Goal: Task Accomplishment & Management: Complete application form

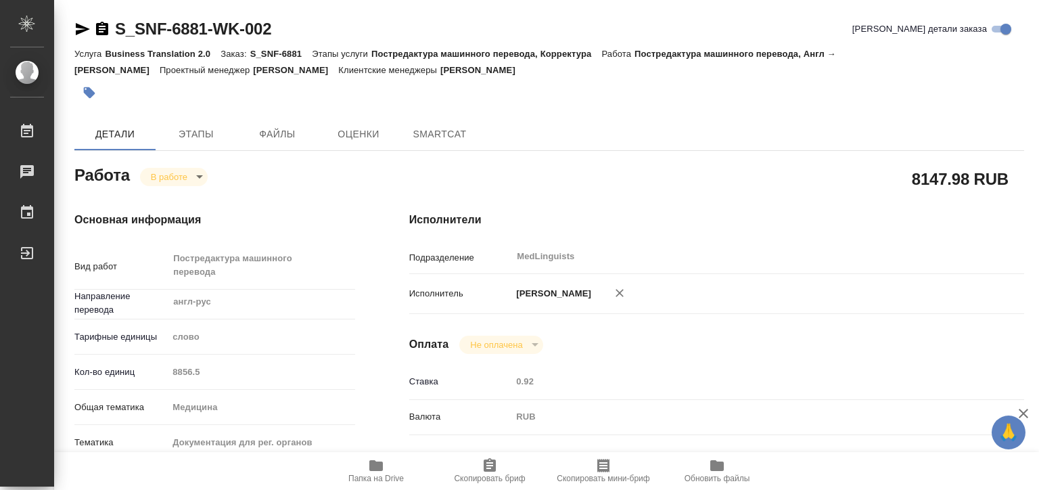
type textarea "x"
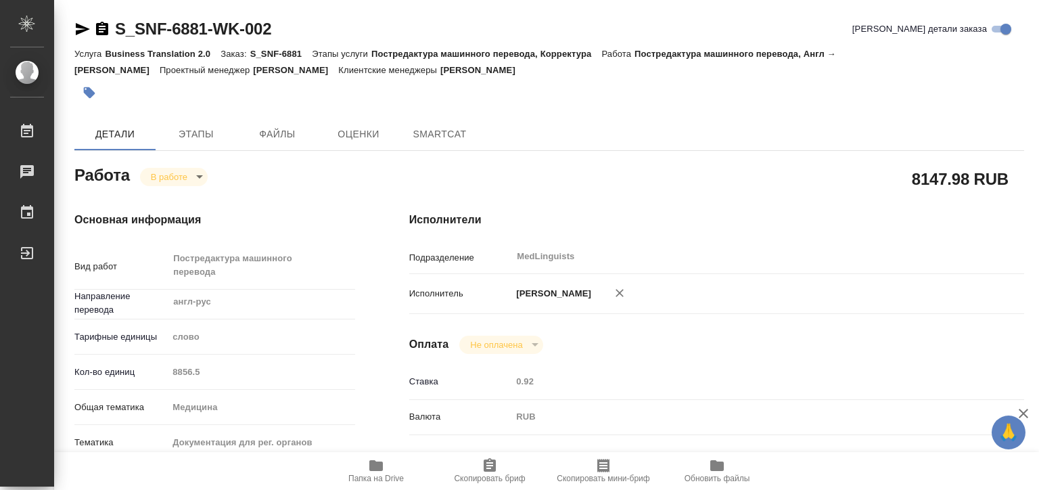
type textarea "x"
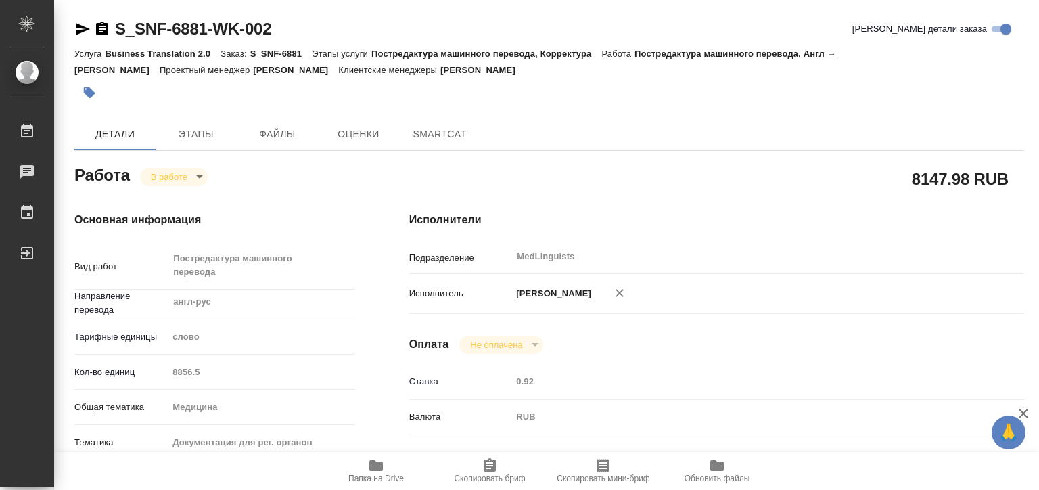
type textarea "x"
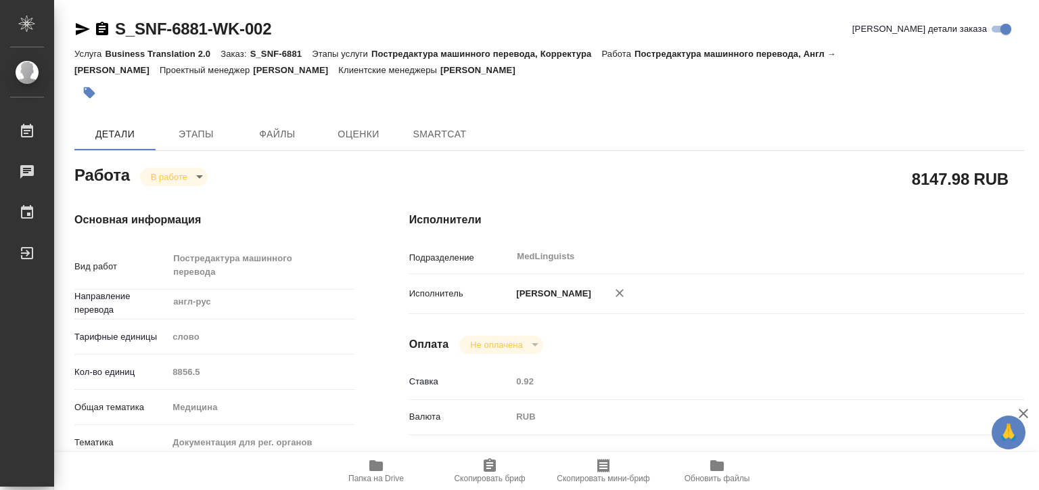
type textarea "x"
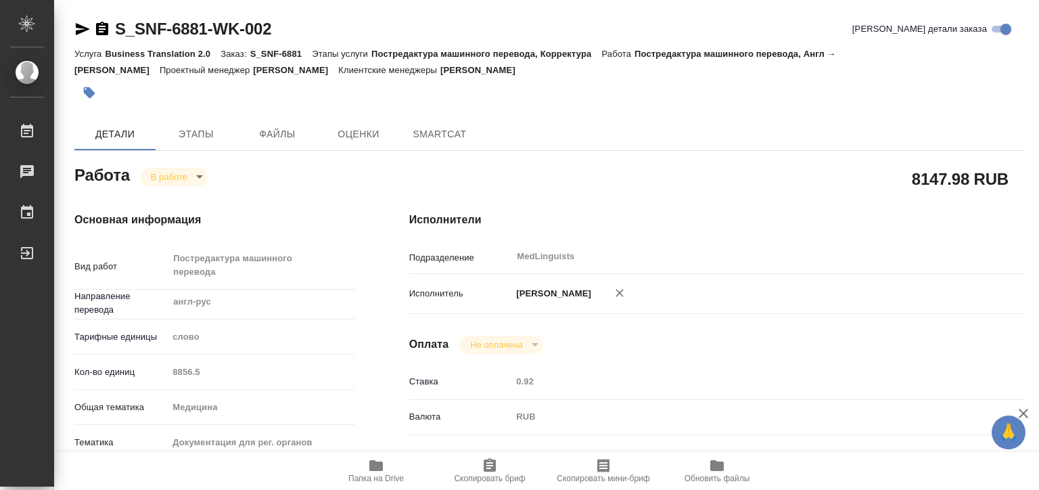
type textarea "x"
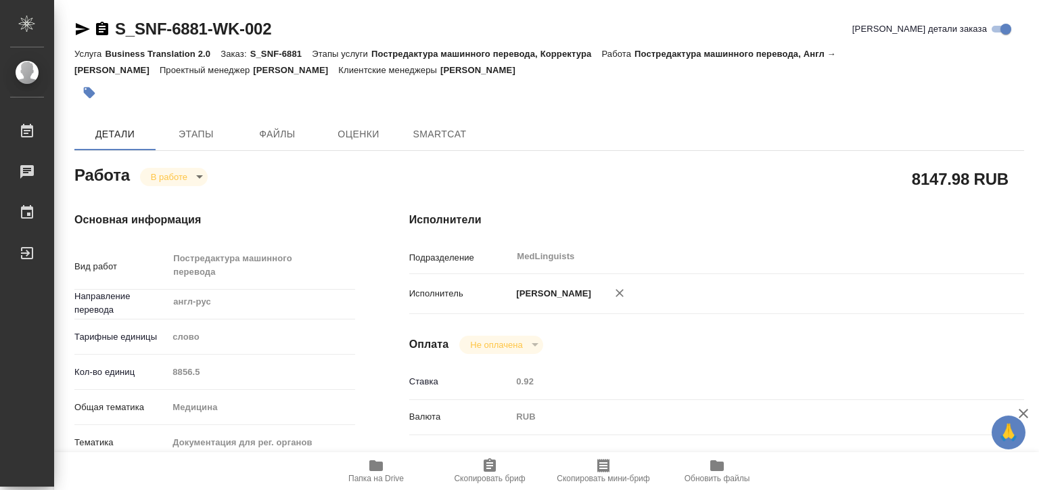
type textarea "x"
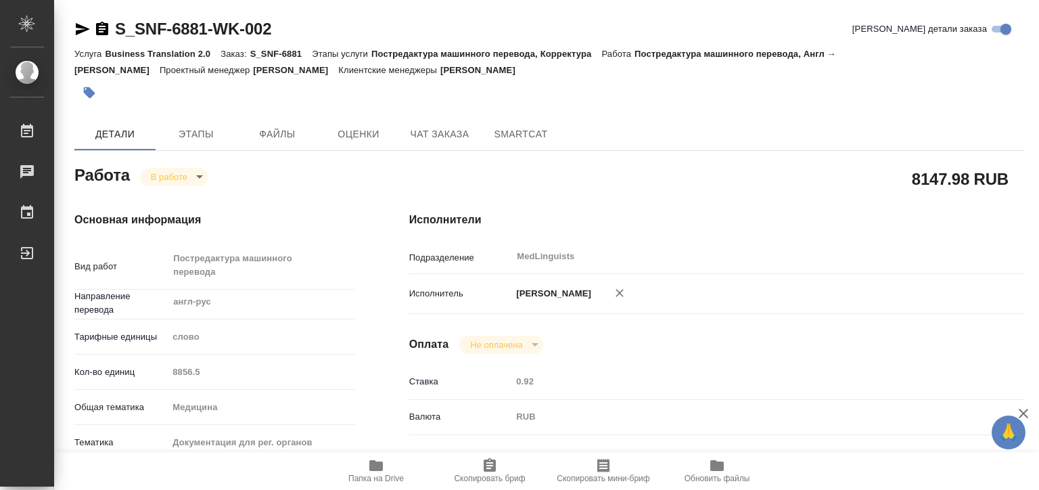
type textarea "x"
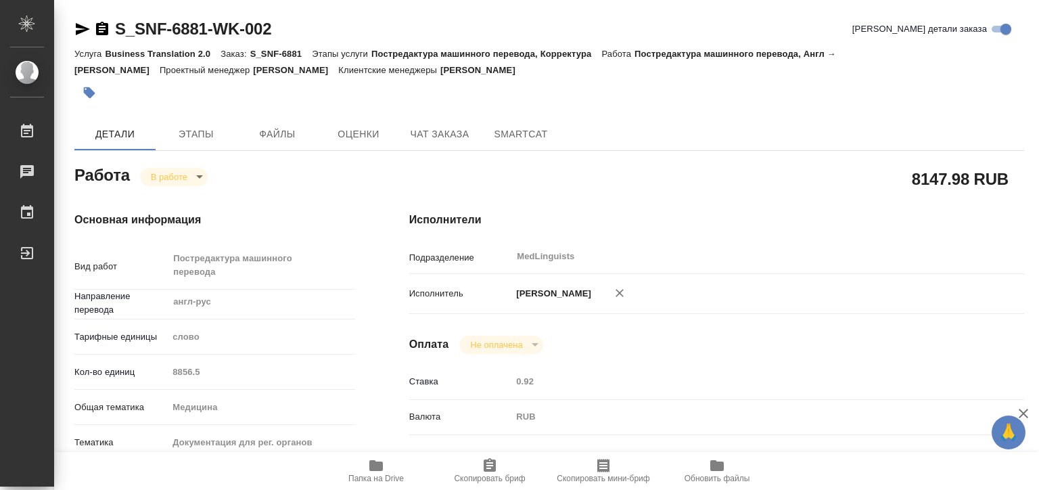
scroll to position [203, 0]
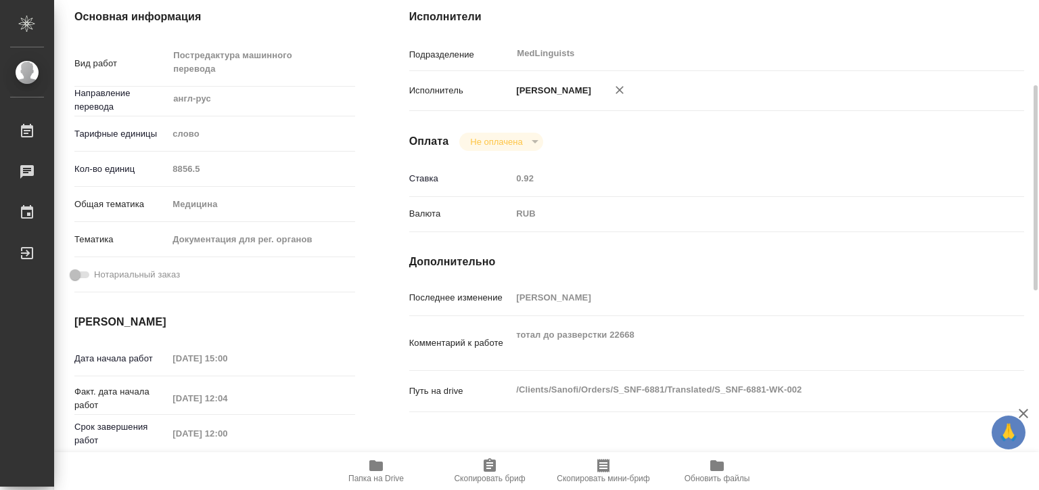
click at [392, 474] on span "Папка на Drive" at bounding box center [375, 478] width 55 height 9
type textarea "x"
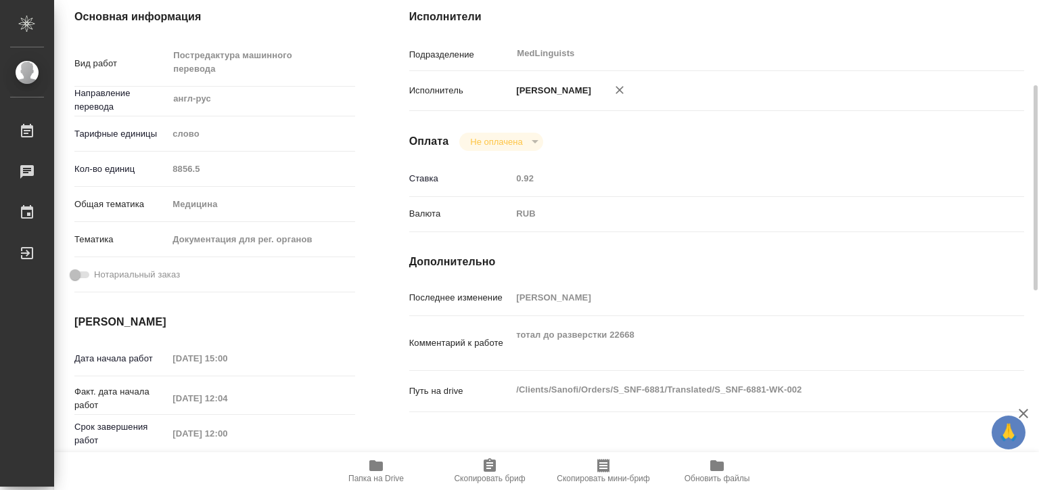
type textarea "x"
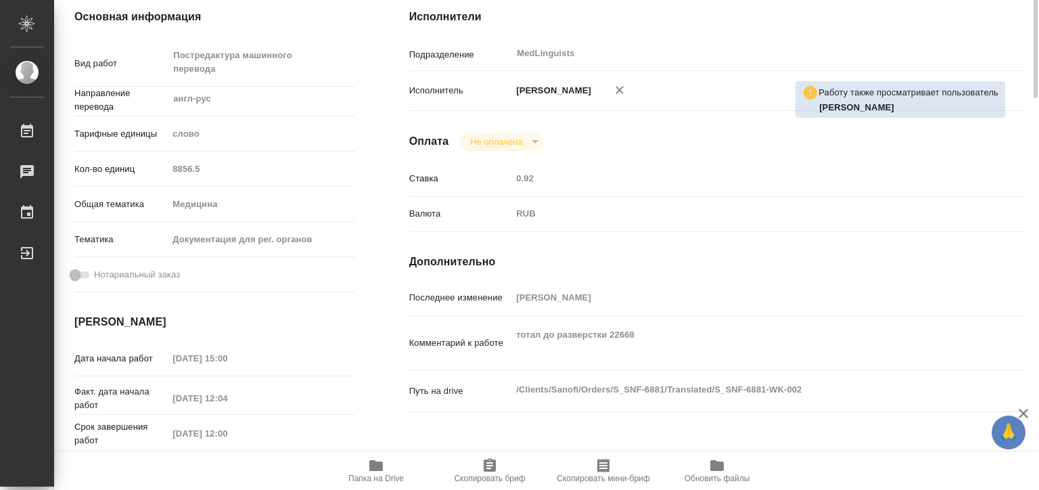
scroll to position [0, 0]
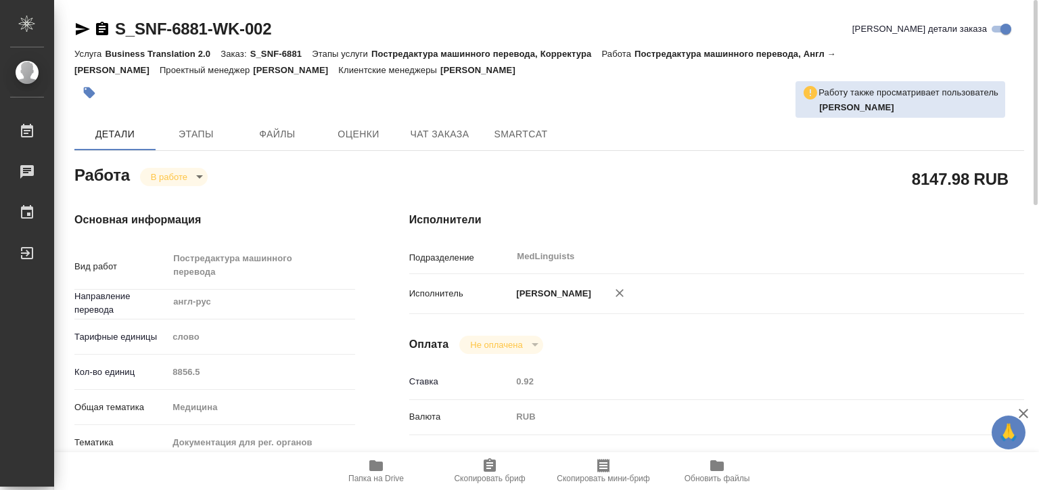
click at [179, 176] on body "🙏 .cls-1 fill:#fff; AWATERA Matveeva Elena Работы 0 Чаты График Выйти S_SNF-688…" at bounding box center [519, 245] width 1039 height 490
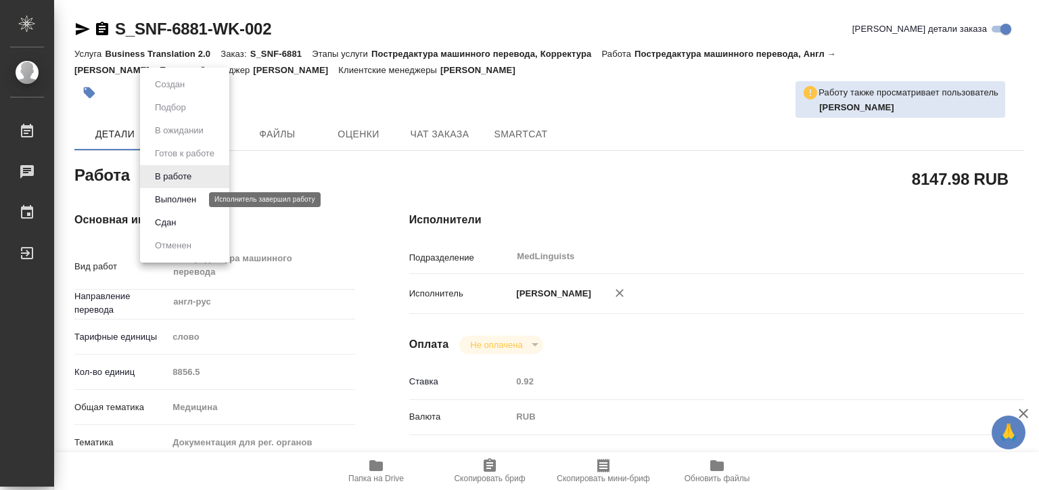
click at [184, 198] on button "Выполнен" at bounding box center [175, 199] width 49 height 15
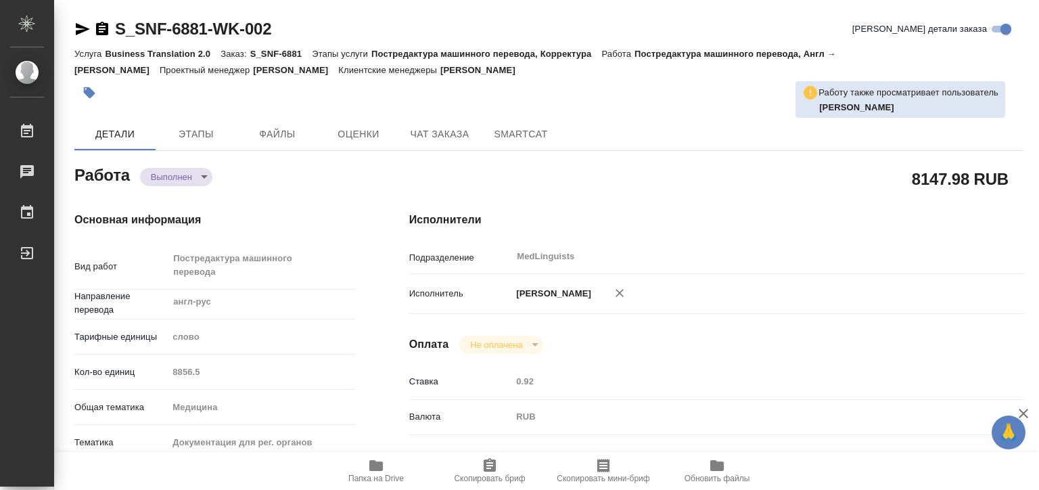
type textarea "x"
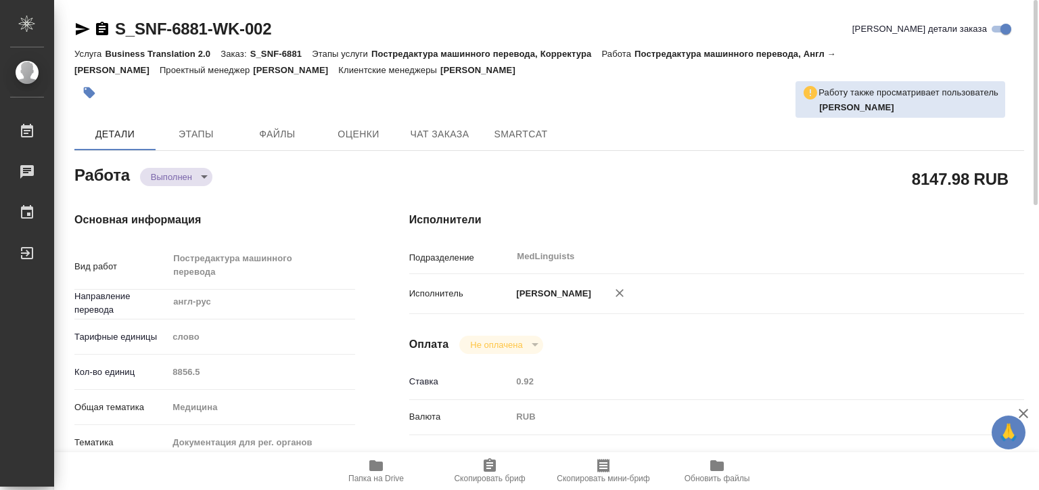
type textarea "x"
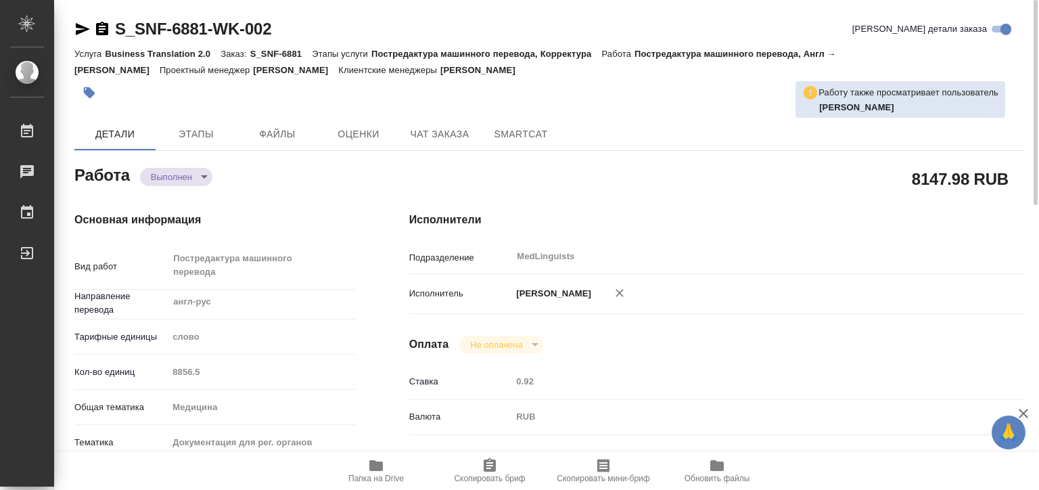
type textarea "x"
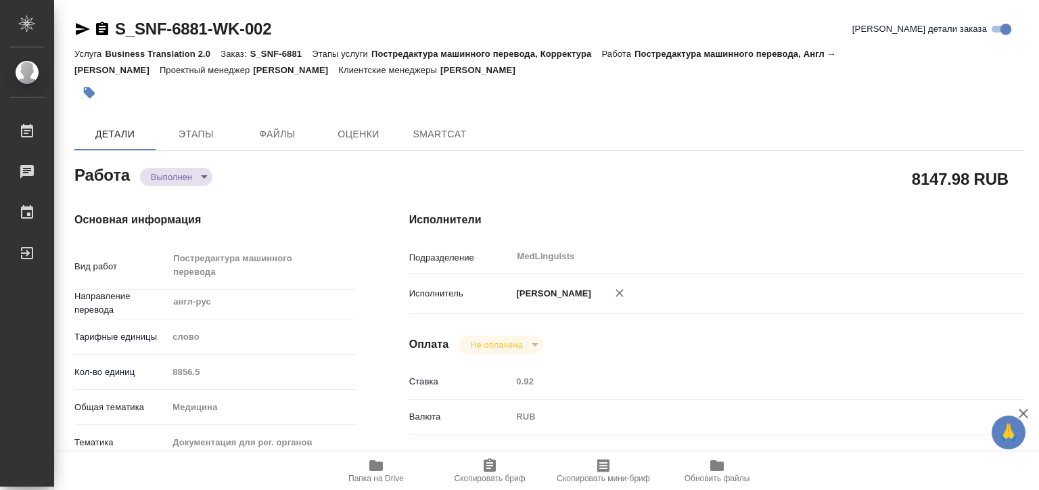
type textarea "x"
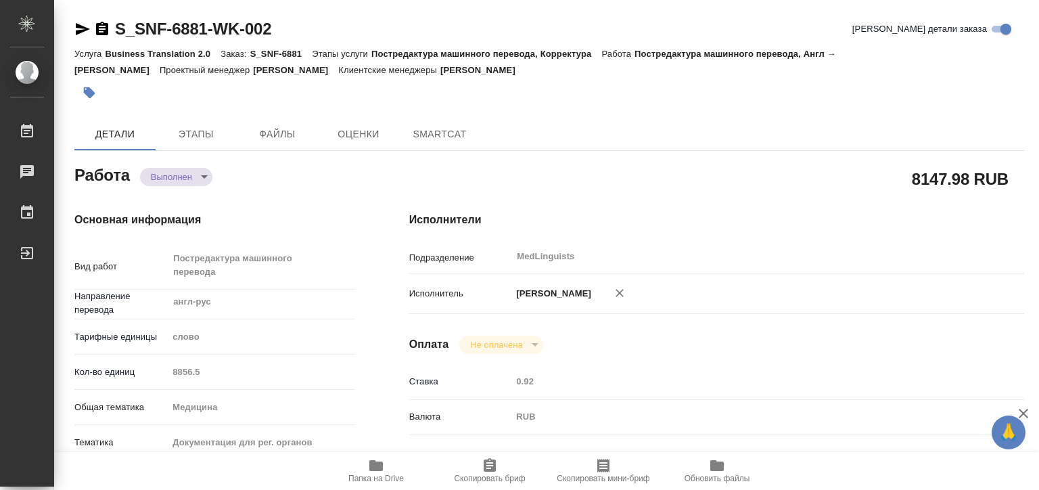
type textarea "x"
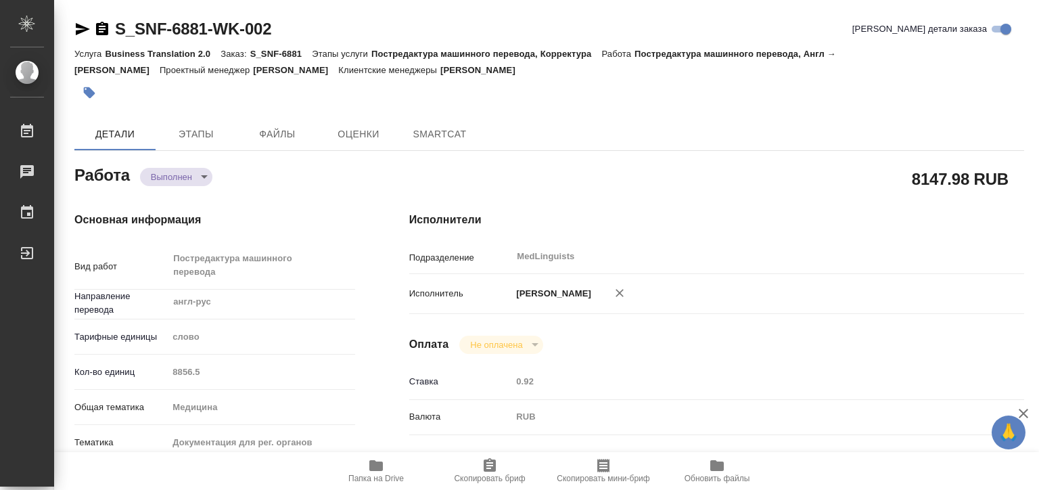
type textarea "x"
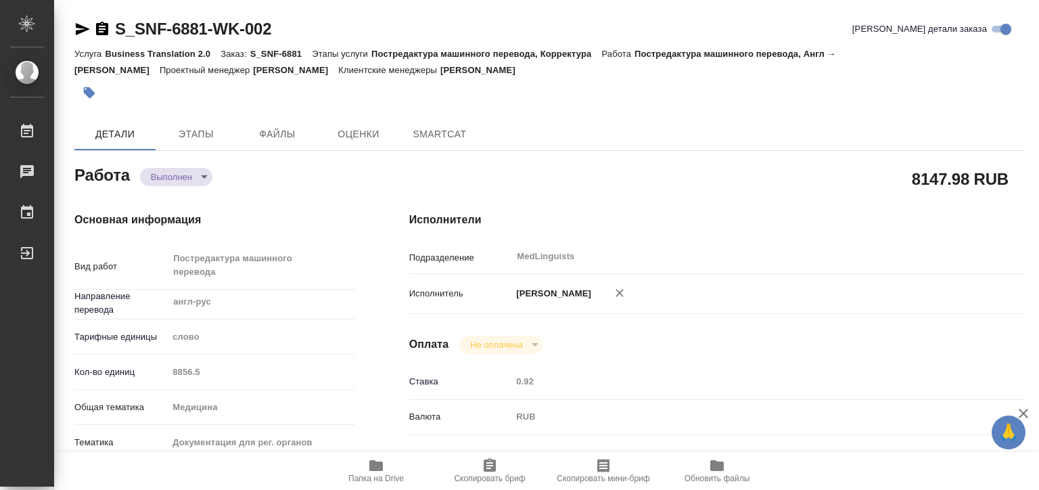
type textarea "x"
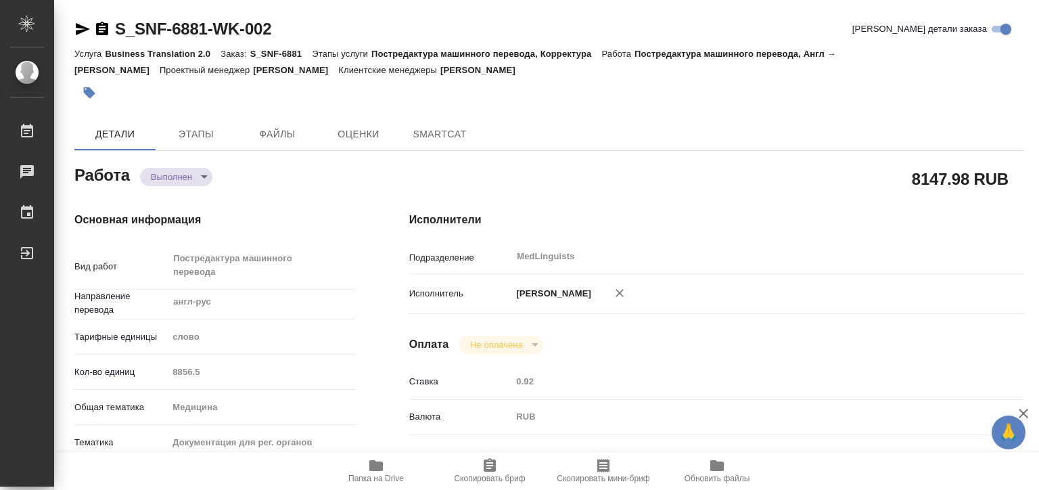
type textarea "x"
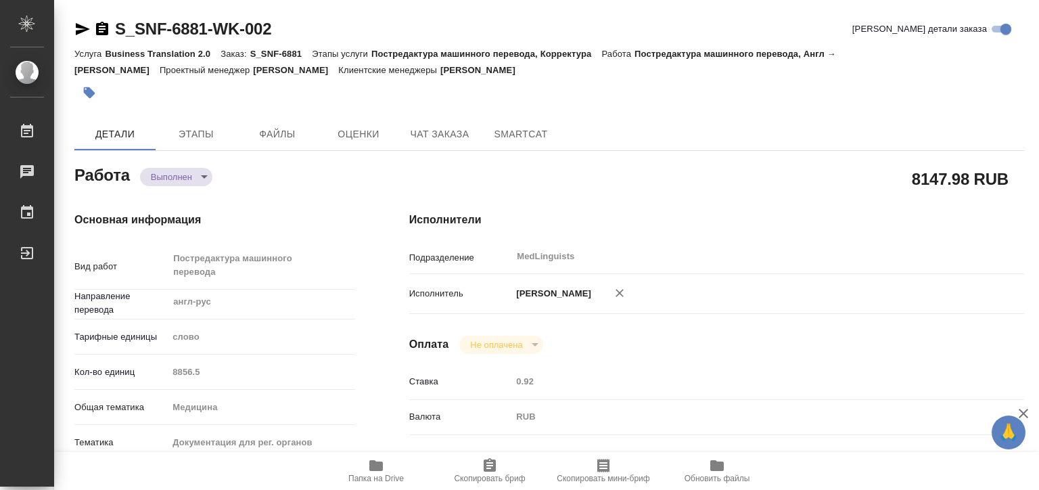
type textarea "x"
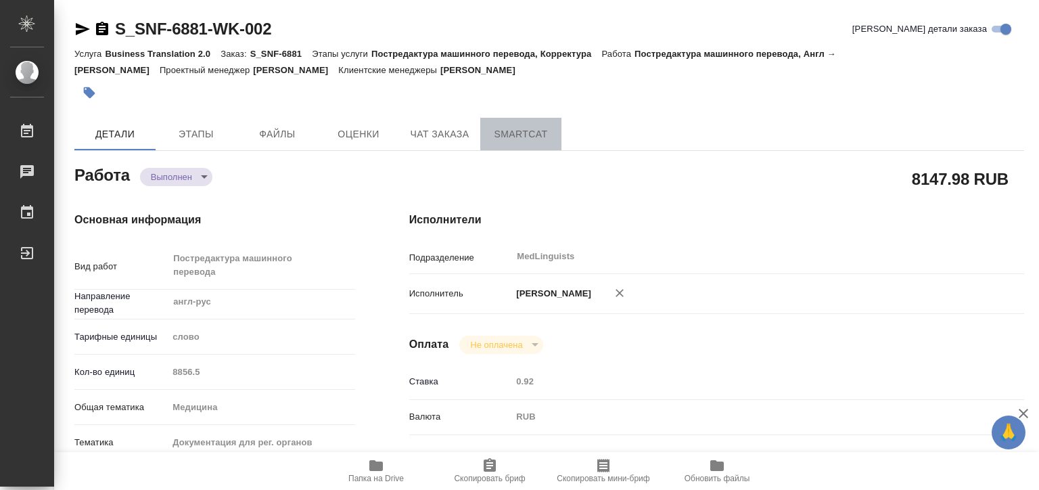
click at [538, 127] on span "SmartCat" at bounding box center [520, 134] width 65 height 17
type textarea "x"
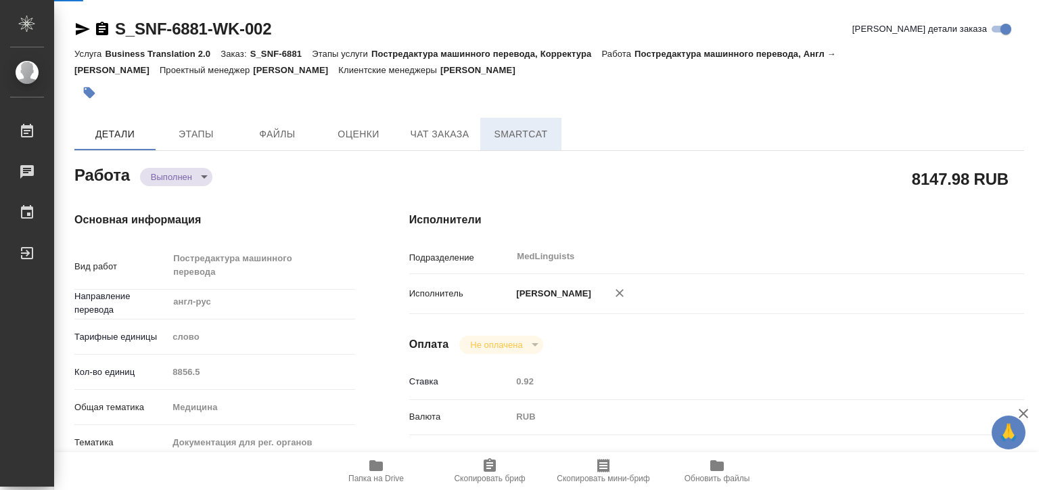
type textarea "x"
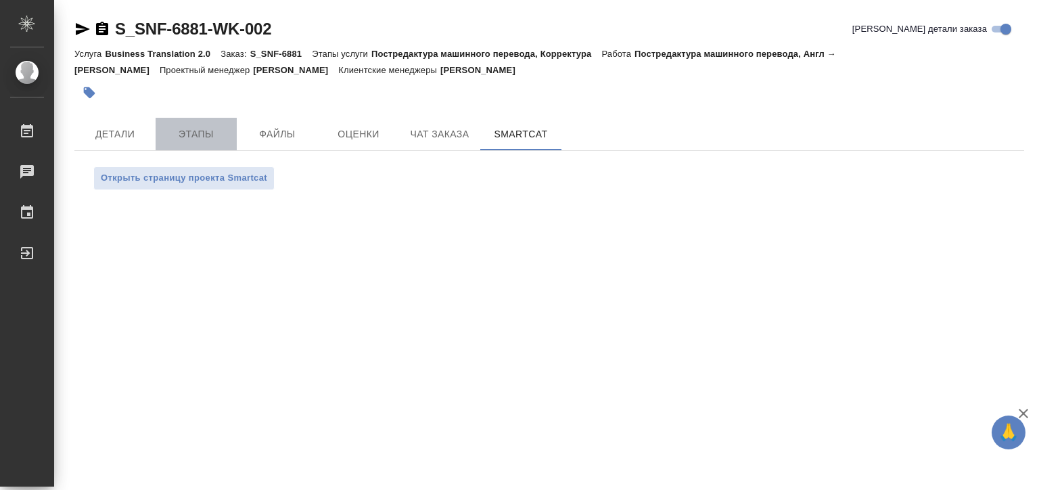
click at [198, 128] on span "Этапы" at bounding box center [196, 134] width 65 height 17
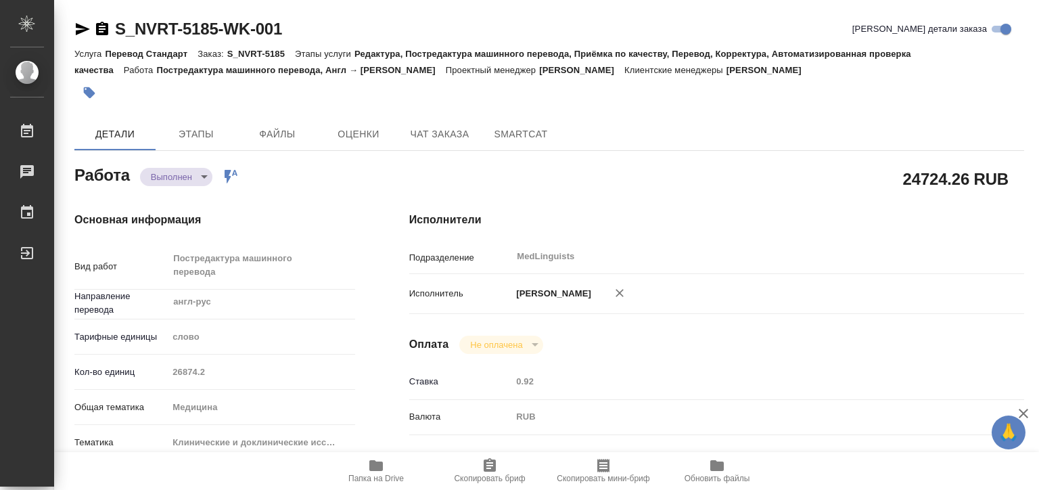
type textarea "x"
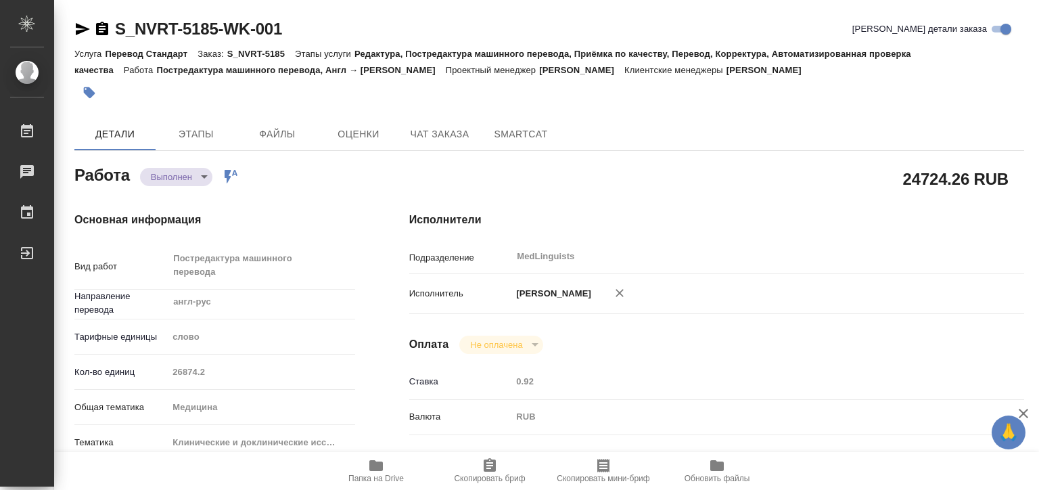
type textarea "x"
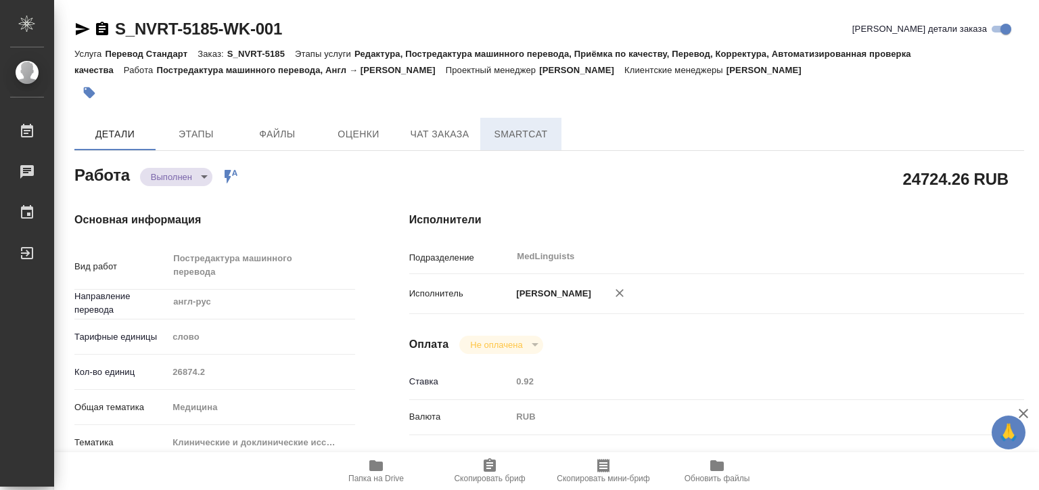
click at [511, 140] on span "SmartCat" at bounding box center [520, 134] width 65 height 17
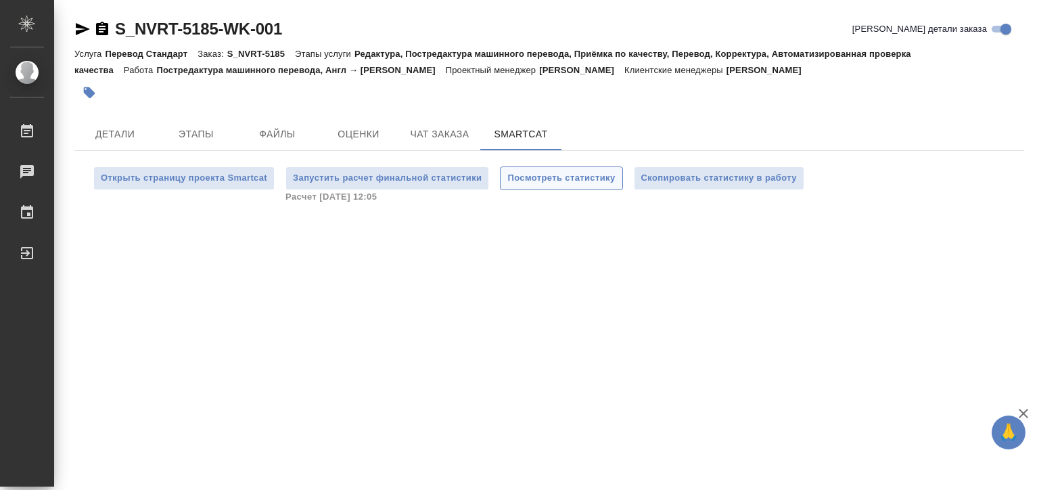
click at [536, 177] on span "Посмотреть статистику" at bounding box center [561, 178] width 108 height 16
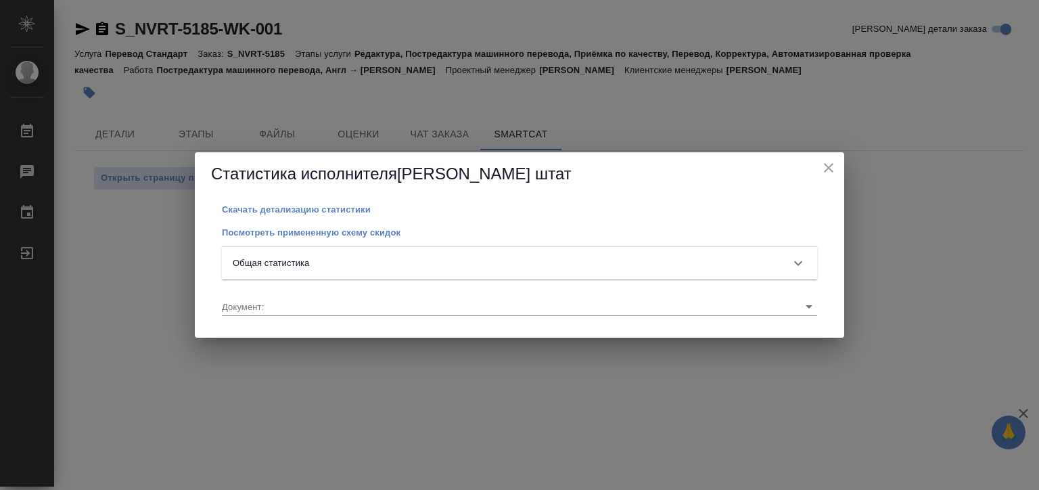
click at [329, 263] on div "Общая статистика" at bounding box center [507, 263] width 549 height 14
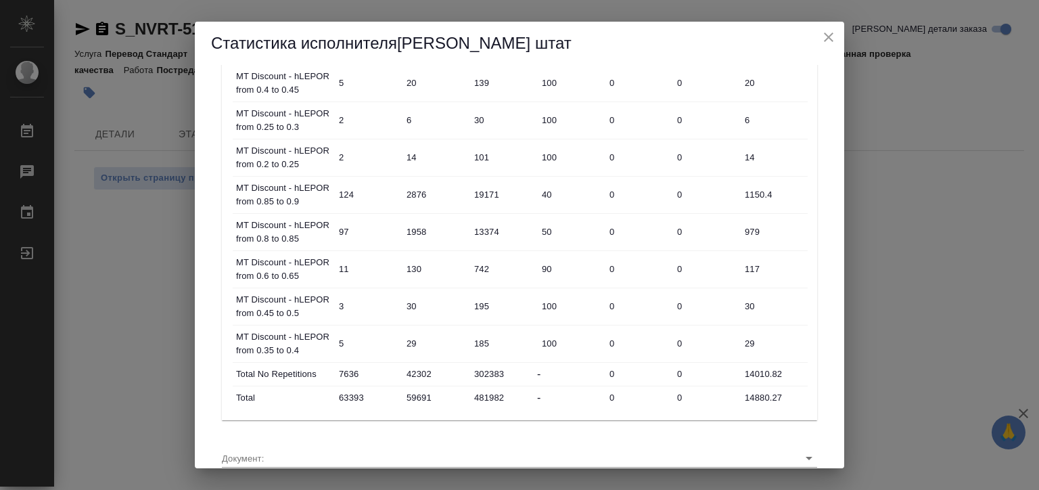
scroll to position [733, 0]
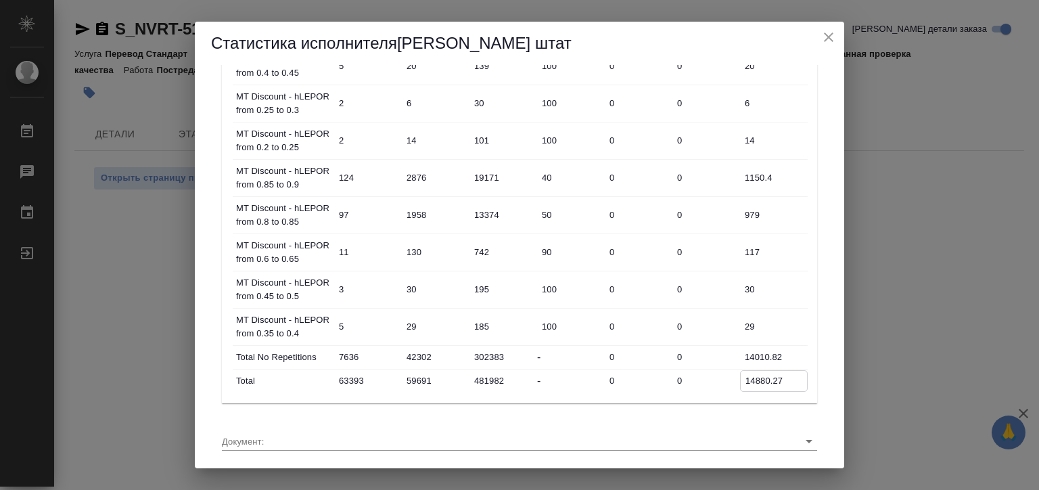
drag, startPoint x: 786, startPoint y: 377, endPoint x: 666, endPoint y: 365, distance: 120.3
click at [675, 369] on div "Total 63393 59691 481982 - 0 0 14880.27" at bounding box center [520, 380] width 575 height 23
click at [925, 211] on div "Статистика исполнителя Матвеева Елена штат Скачать детализацию статистики Посмо…" at bounding box center [519, 245] width 1039 height 490
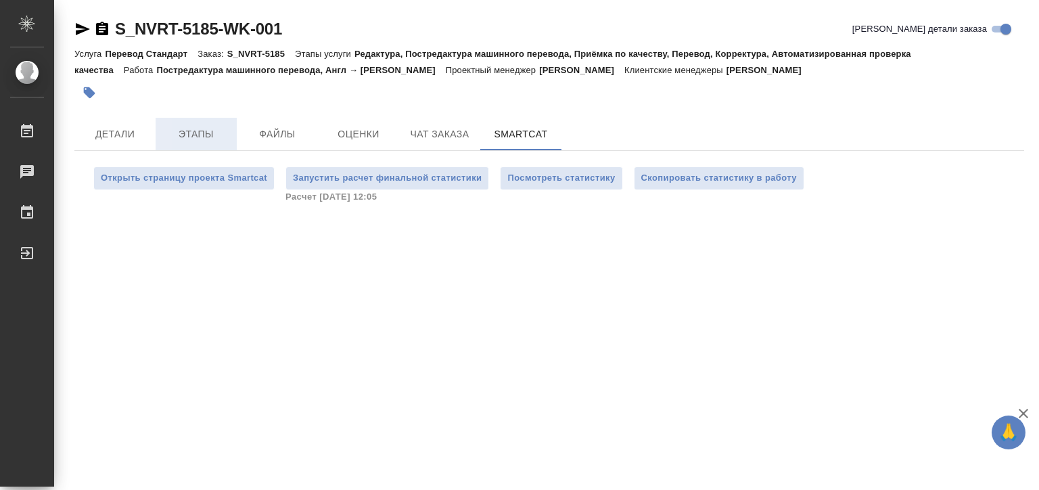
click at [200, 136] on span "Этапы" at bounding box center [196, 134] width 65 height 17
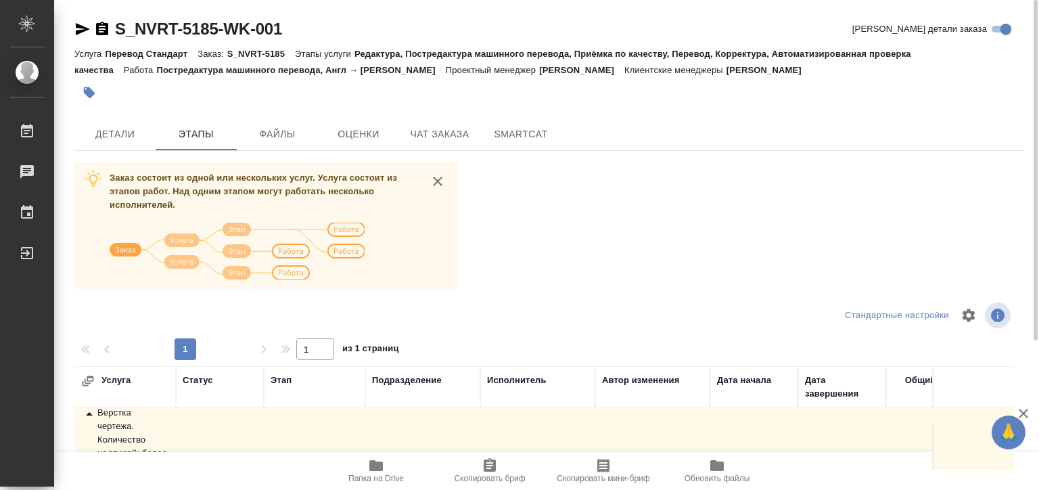
scroll to position [125, 0]
click at [112, 142] on button "Детали" at bounding box center [114, 134] width 81 height 32
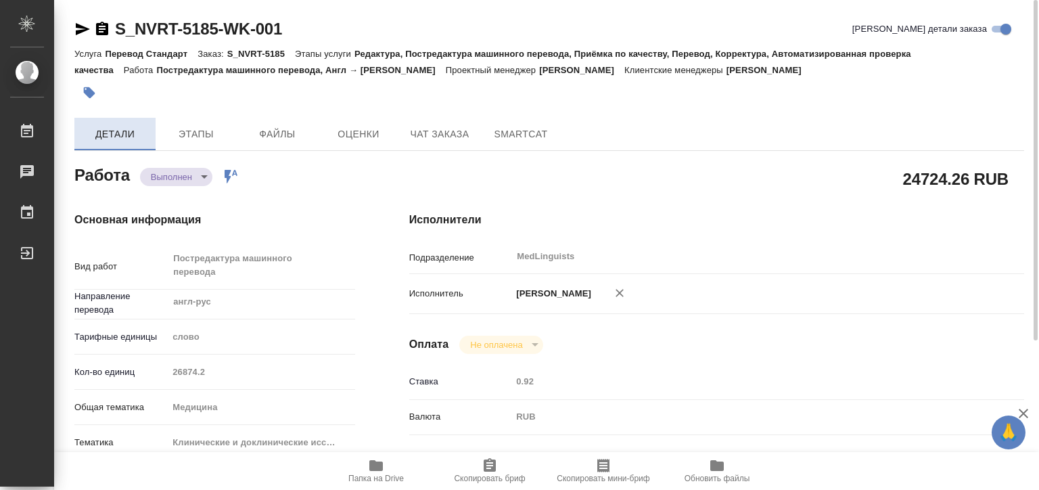
type textarea "x"
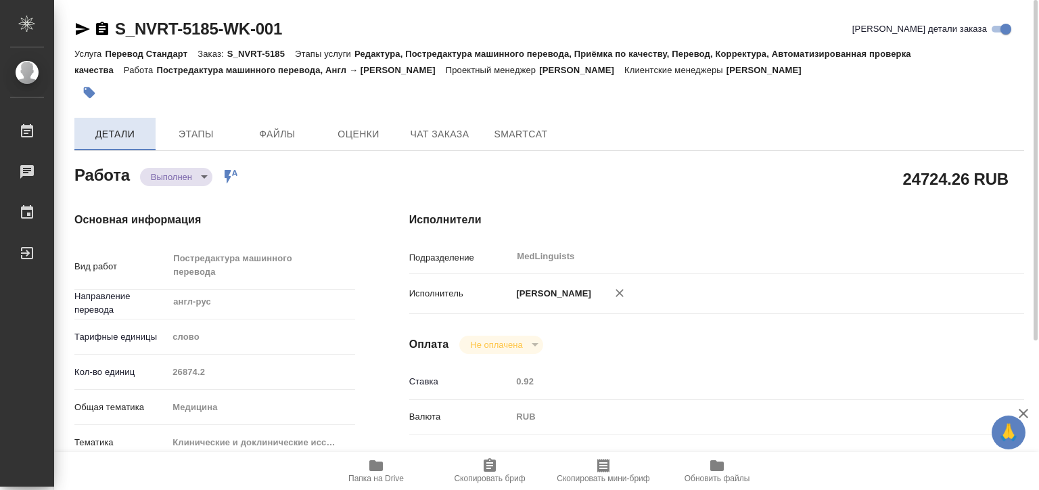
type textarea "x"
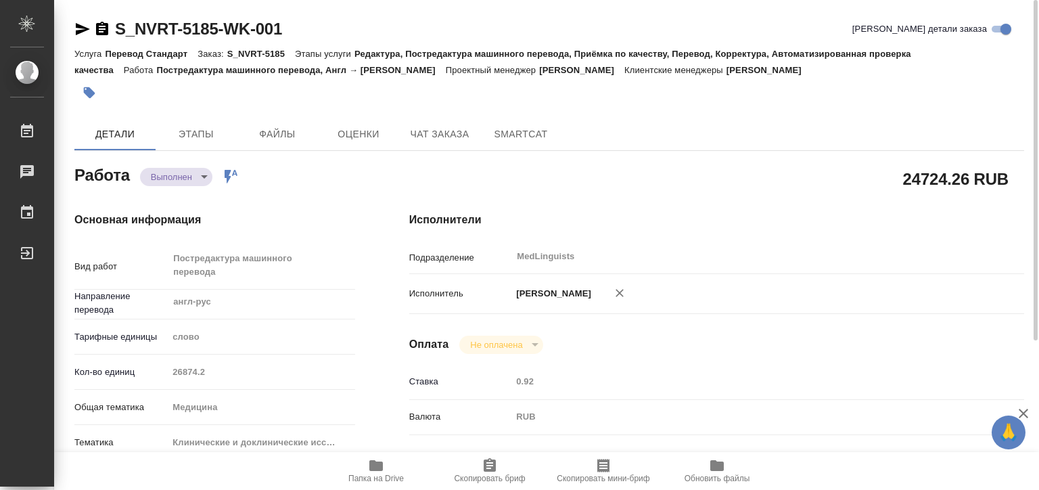
type textarea "x"
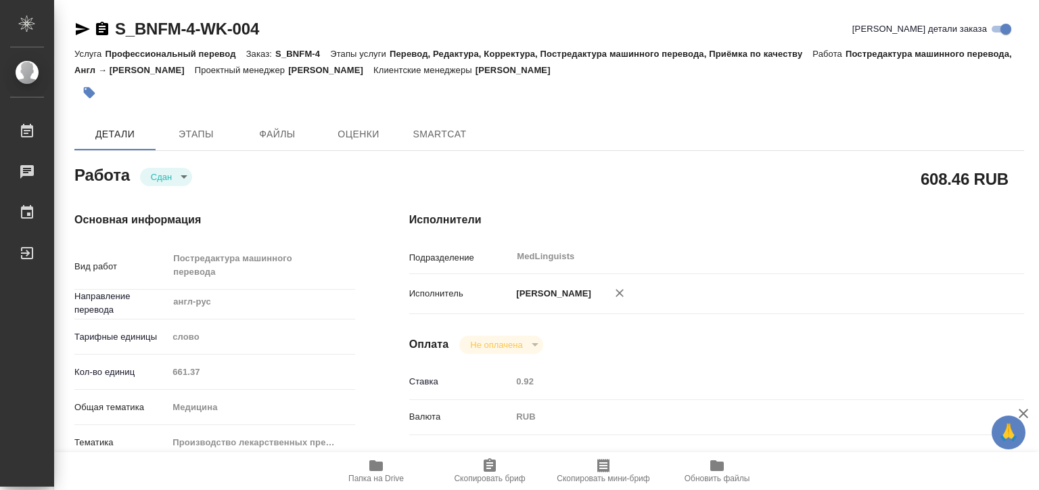
type textarea "x"
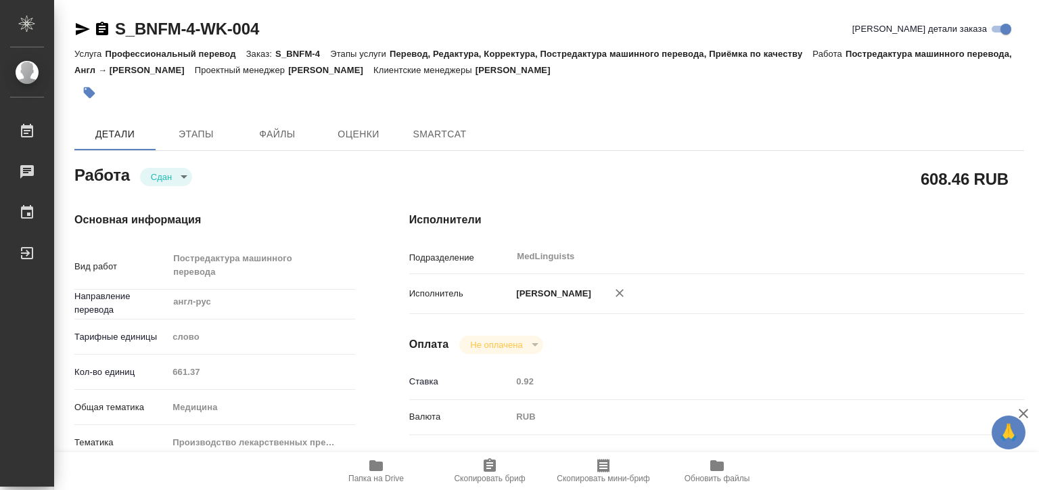
type textarea "x"
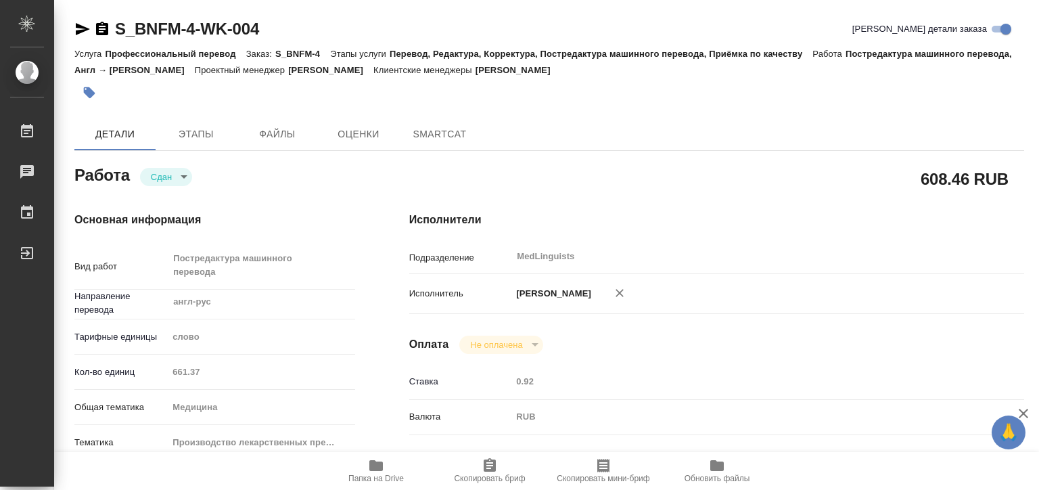
type textarea "x"
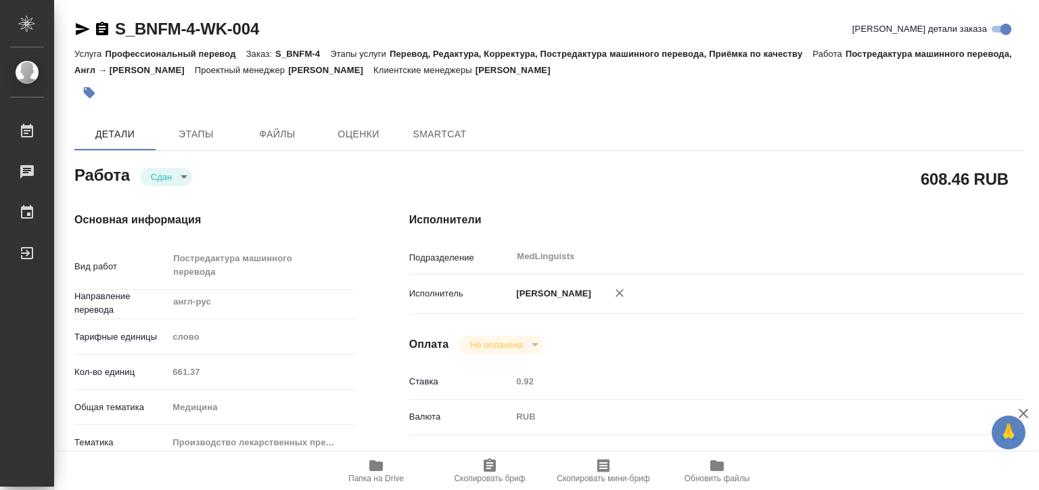
type textarea "x"
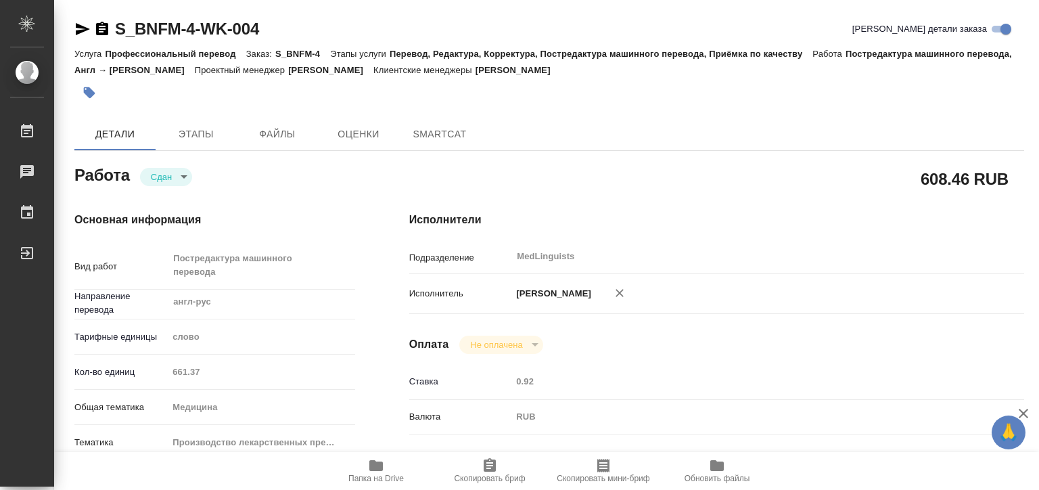
type textarea "x"
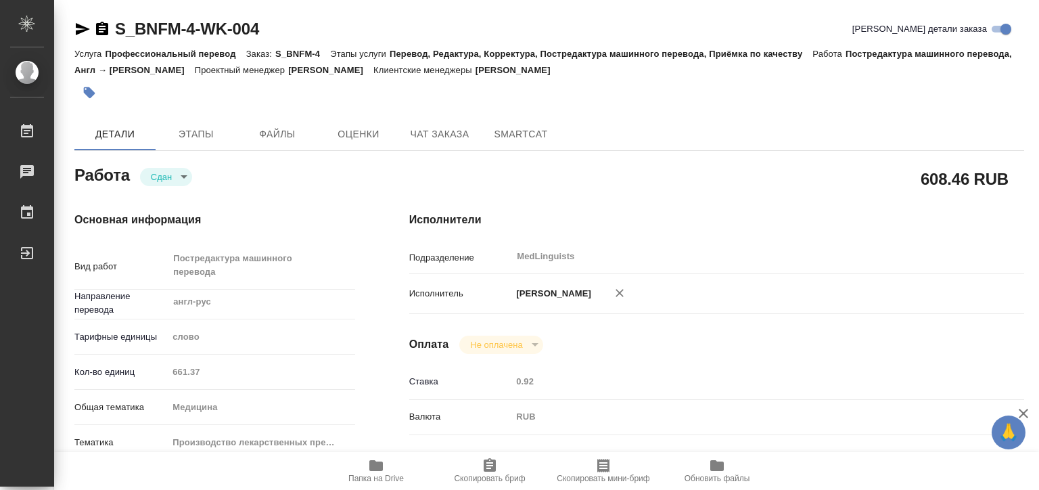
type textarea "x"
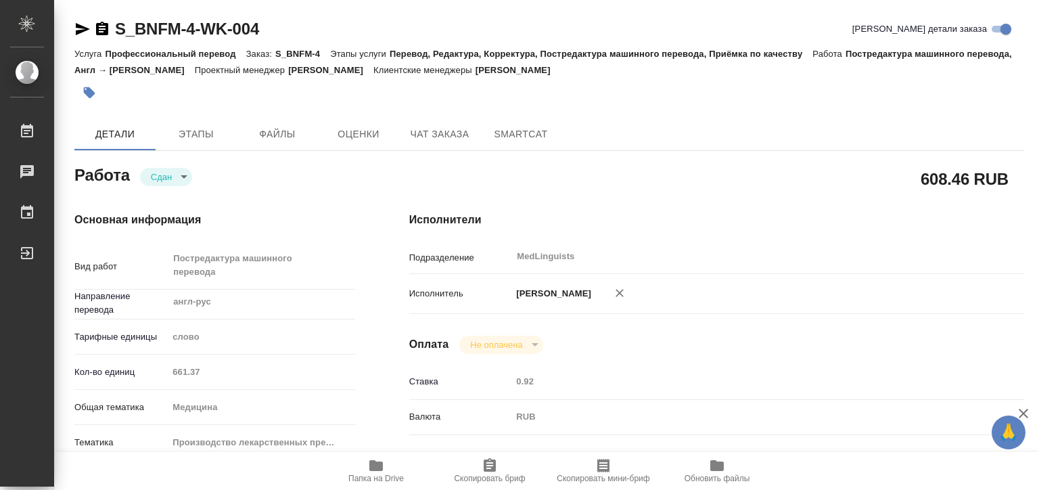
type textarea "x"
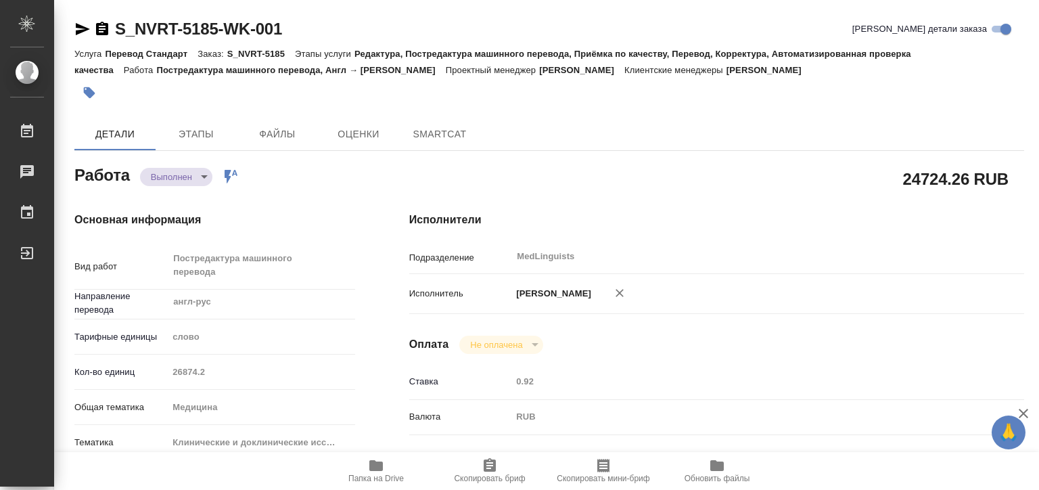
type textarea "x"
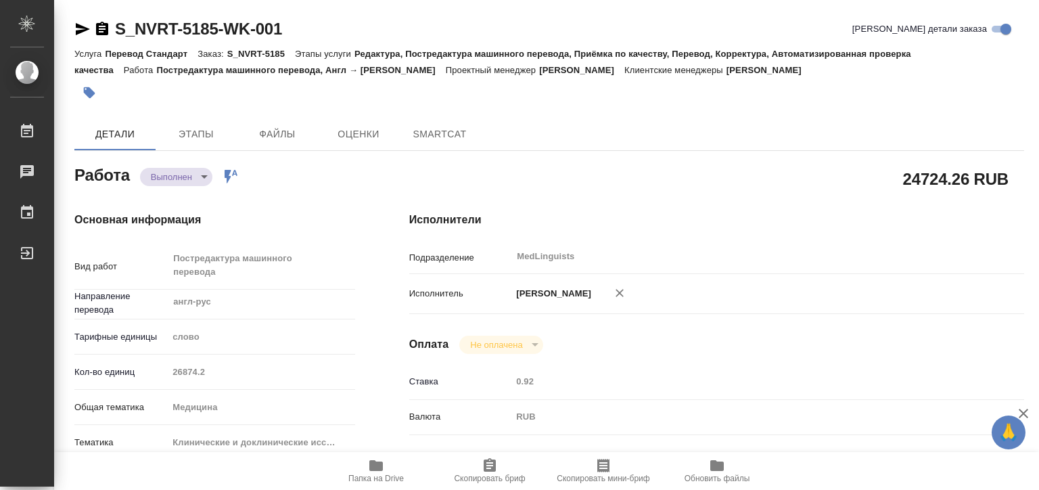
type textarea "x"
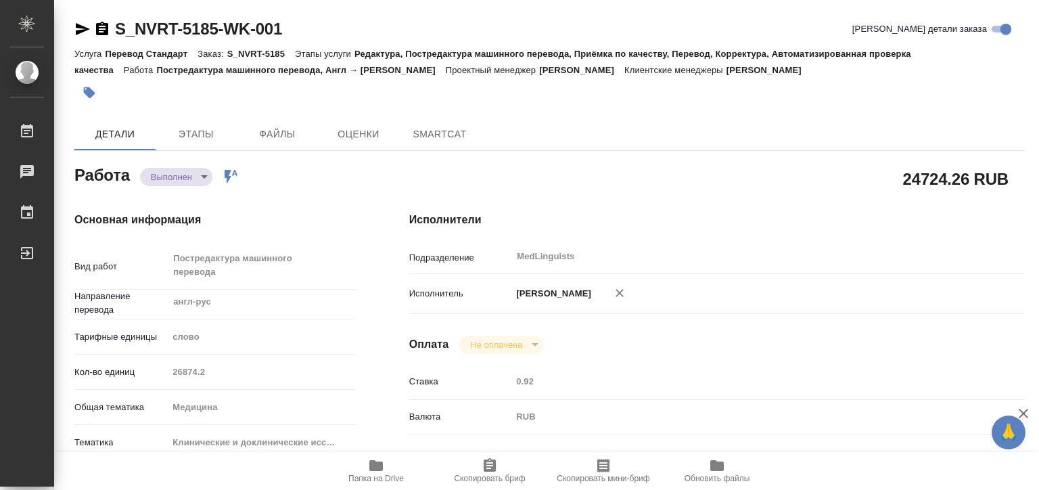
type textarea "x"
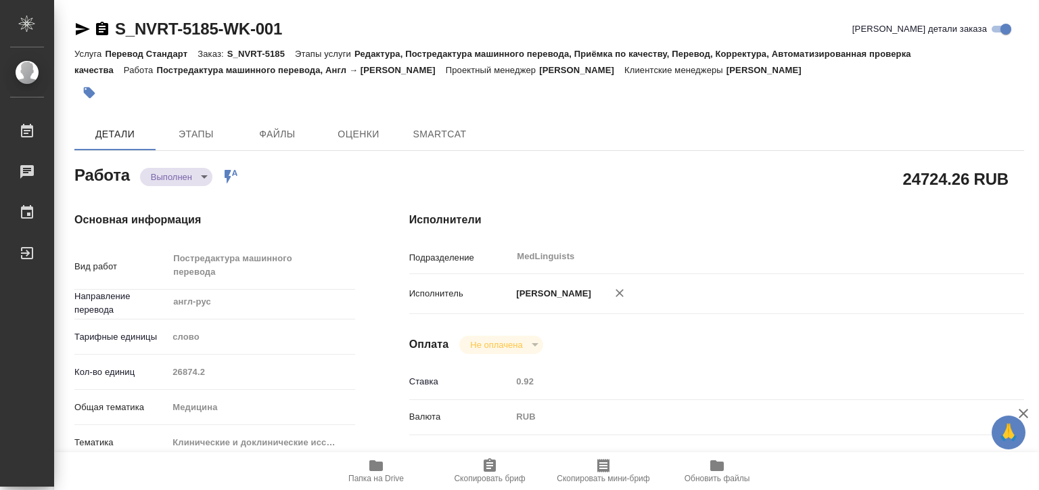
type textarea "x"
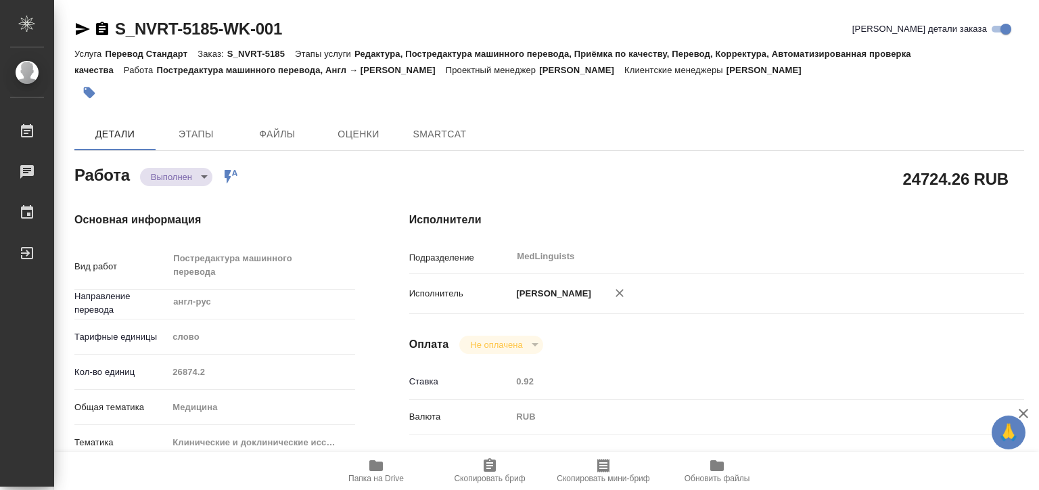
type textarea "x"
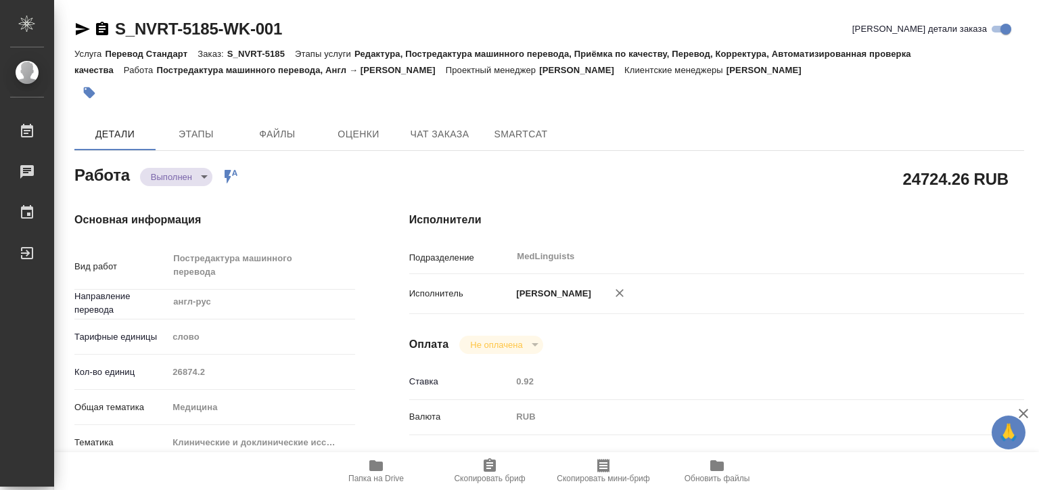
type textarea "x"
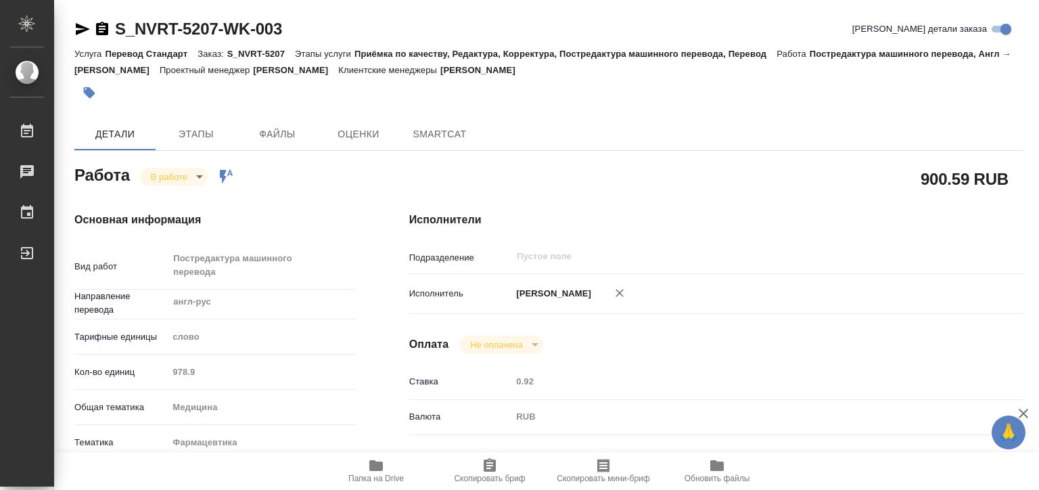
type textarea "x"
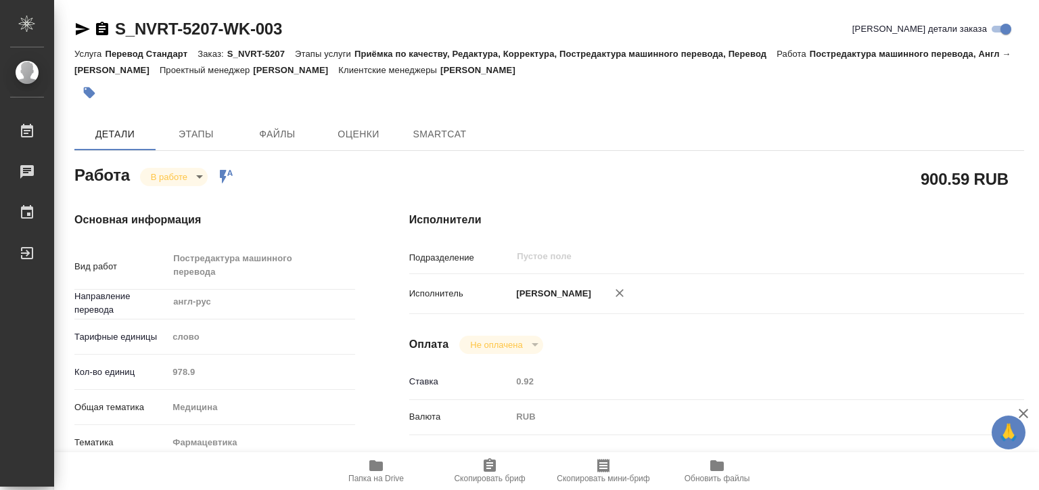
type textarea "x"
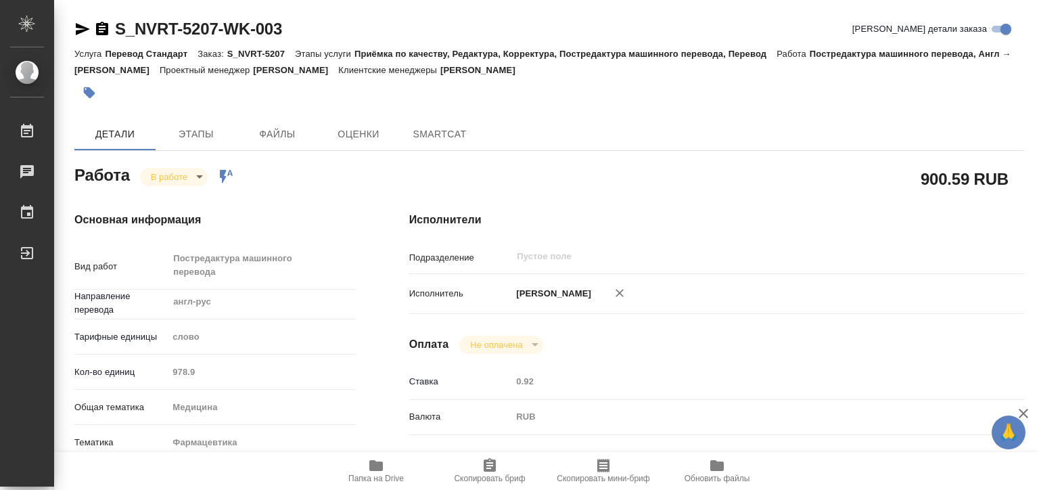
type textarea "x"
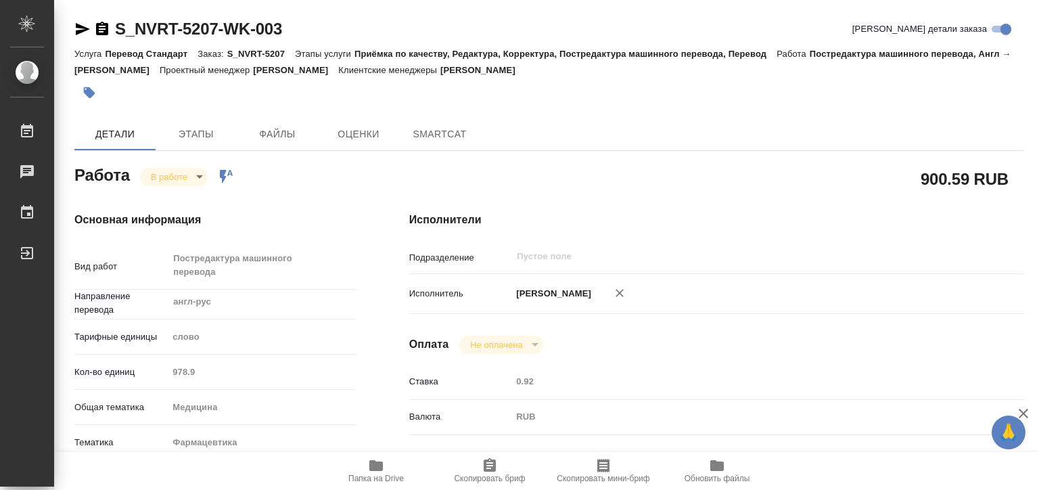
type textarea "x"
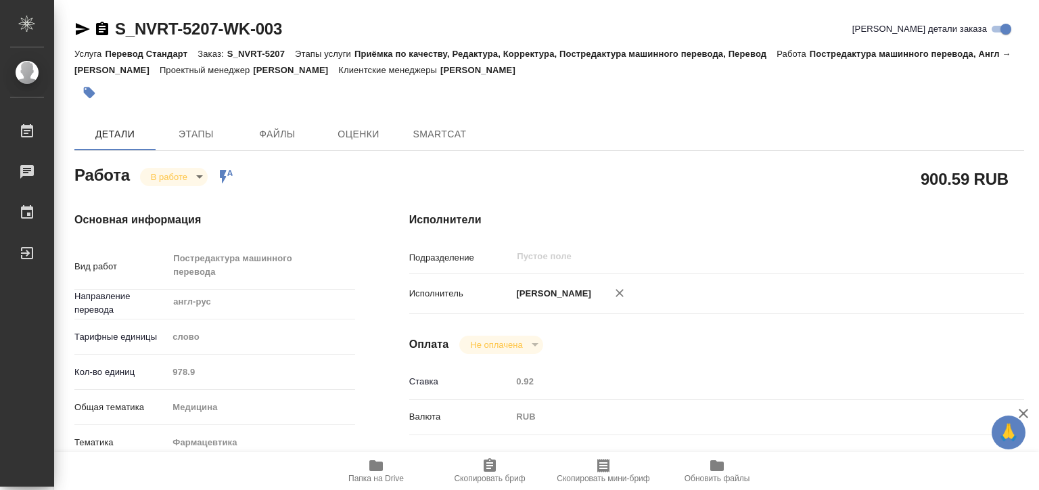
type textarea "x"
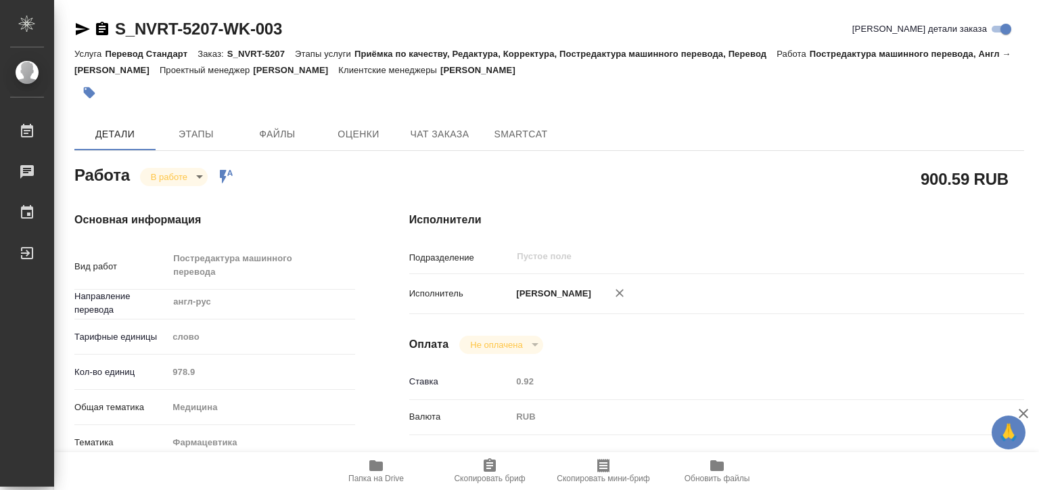
click at [390, 472] on span "Папка на Drive" at bounding box center [375, 470] width 97 height 26
type textarea "x"
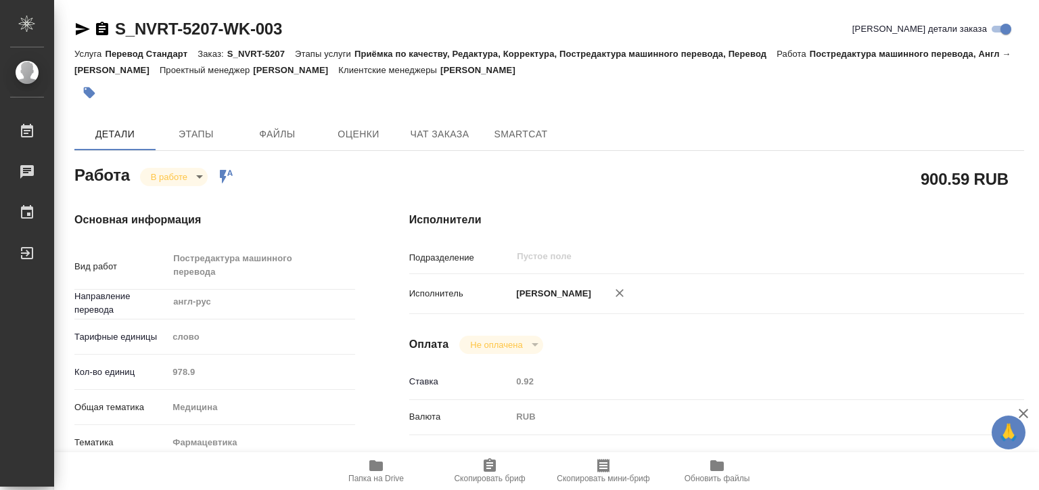
type textarea "x"
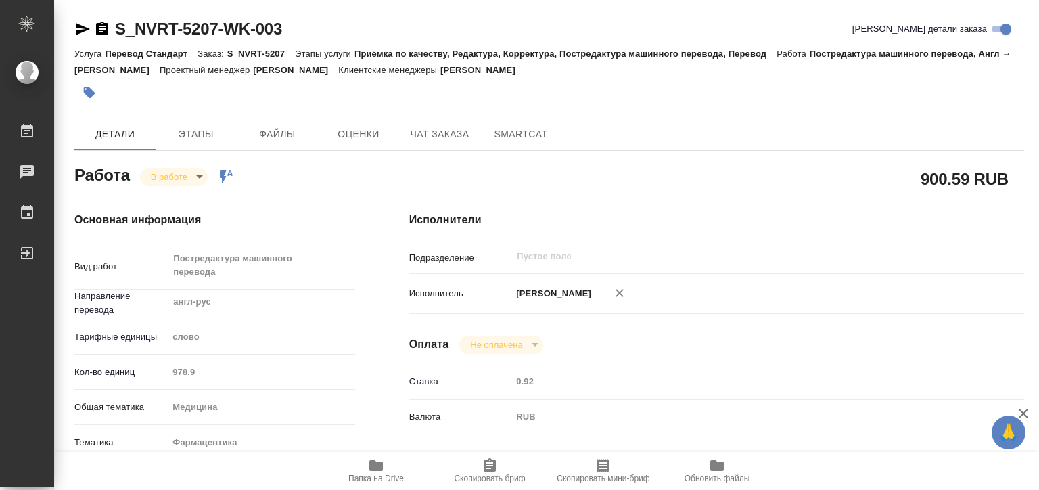
type textarea "x"
